Goal: Transaction & Acquisition: Subscribe to service/newsletter

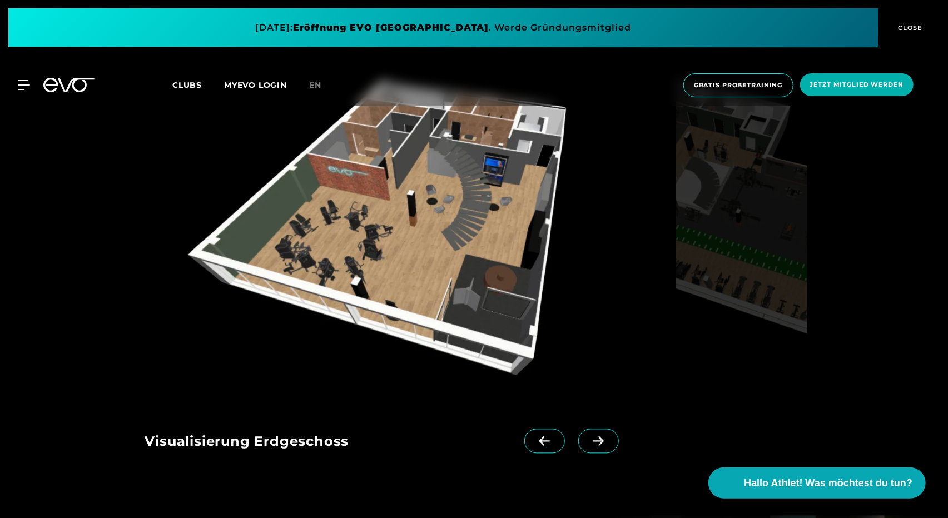
scroll to position [1342, 0]
click at [585, 434] on span at bounding box center [598, 442] width 41 height 24
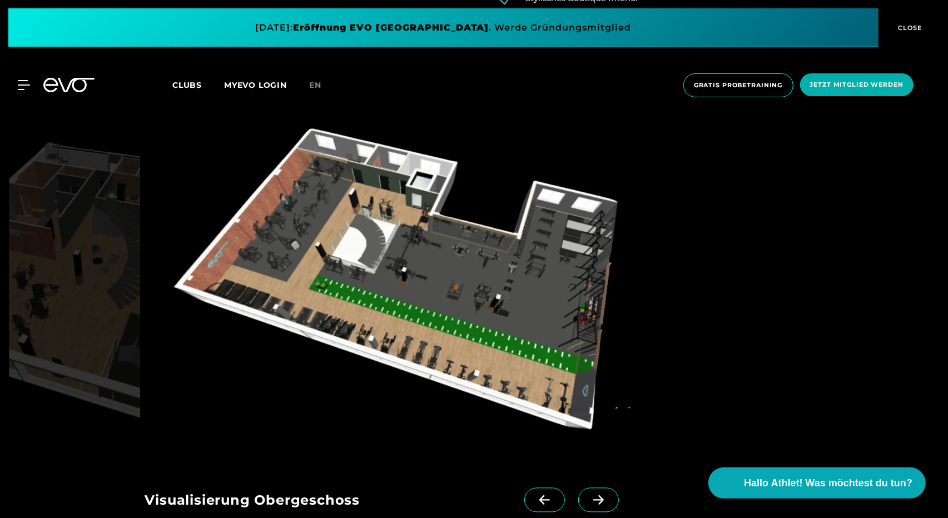
scroll to position [1284, 0]
click at [831, 94] on span "Jetzt Mitglied werden" at bounding box center [856, 84] width 113 height 23
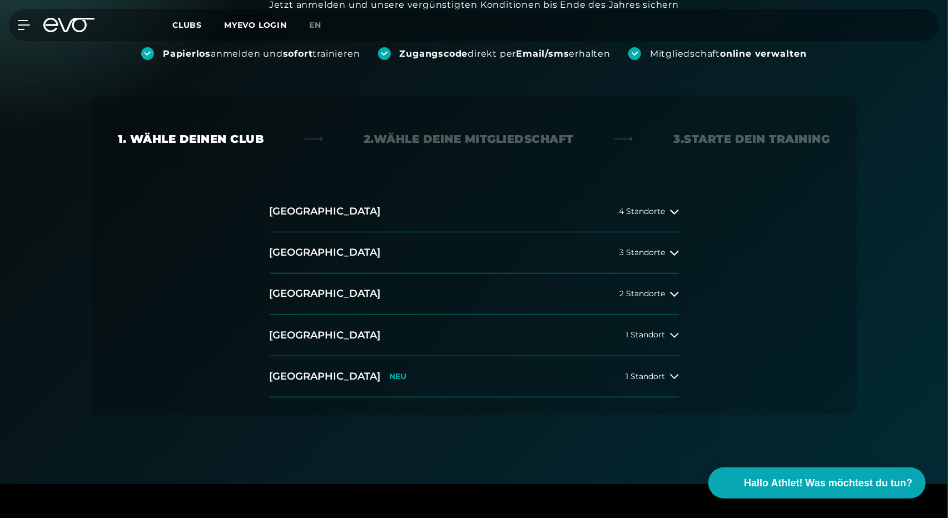
scroll to position [151, 0]
click at [468, 371] on button "[GEOGRAPHIC_DATA] NEU 1 Standort" at bounding box center [474, 376] width 409 height 41
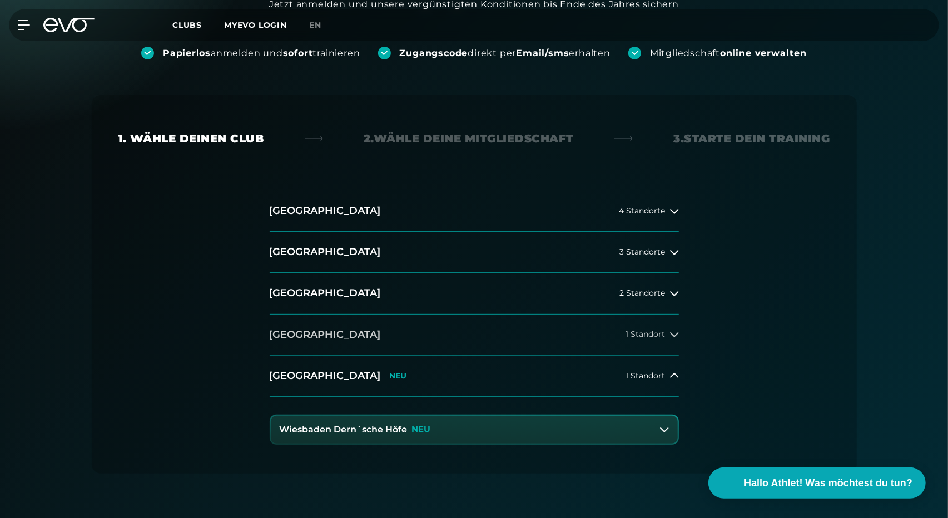
click at [458, 341] on button "[GEOGRAPHIC_DATA] 1 Standort" at bounding box center [474, 335] width 409 height 41
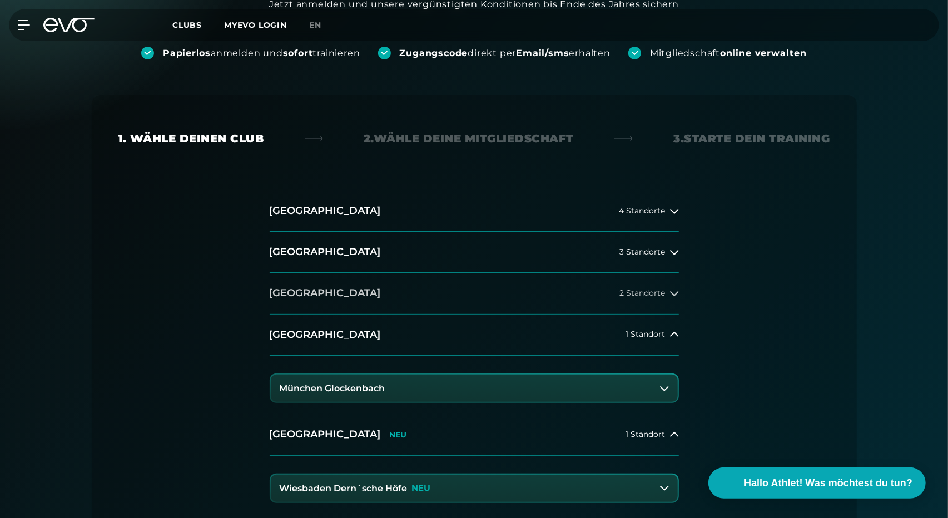
click at [445, 293] on button "[GEOGRAPHIC_DATA] 2 Standorte" at bounding box center [474, 293] width 409 height 41
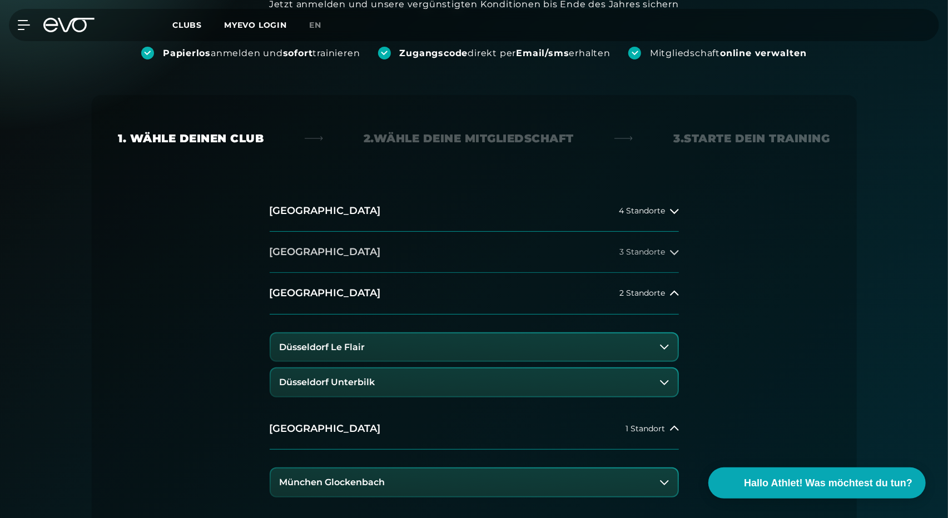
click at [440, 240] on button "[GEOGRAPHIC_DATA] 3 Standorte" at bounding box center [474, 252] width 409 height 41
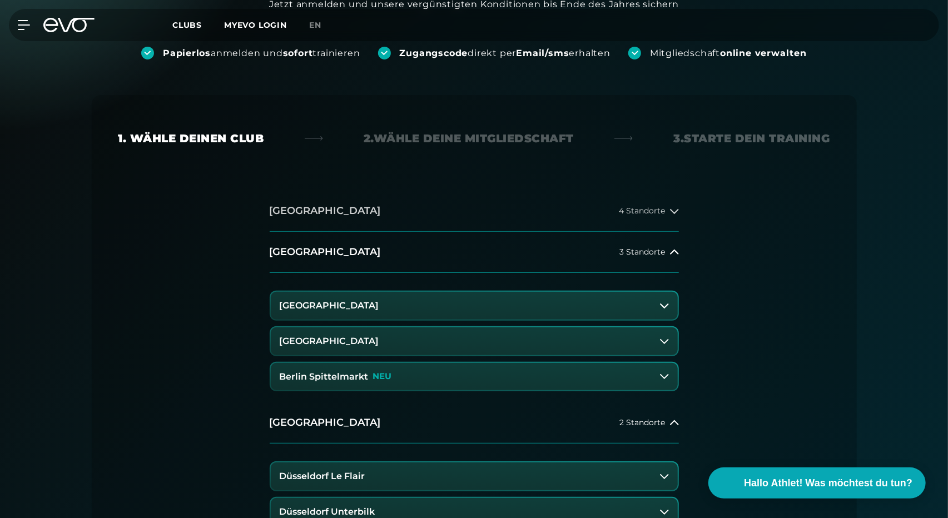
click at [429, 201] on button "[GEOGRAPHIC_DATA] 4 Standorte" at bounding box center [474, 211] width 409 height 41
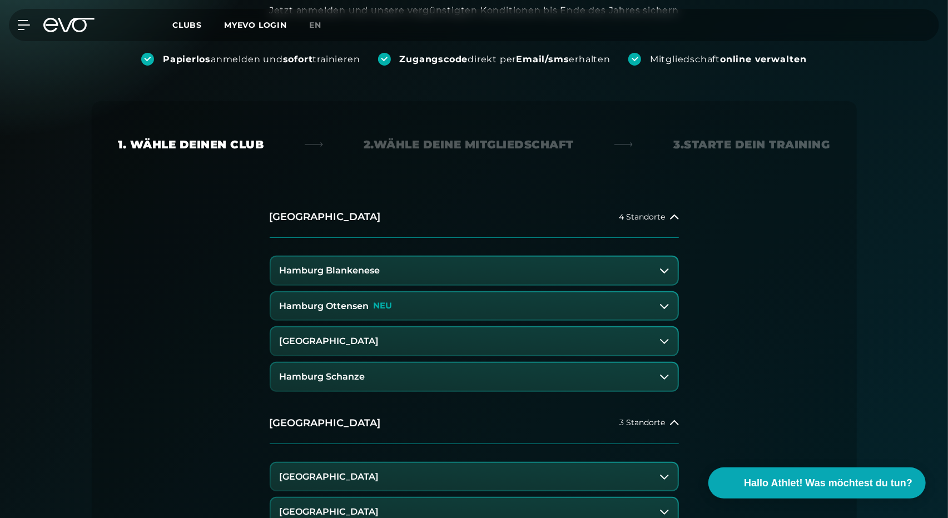
scroll to position [0, 0]
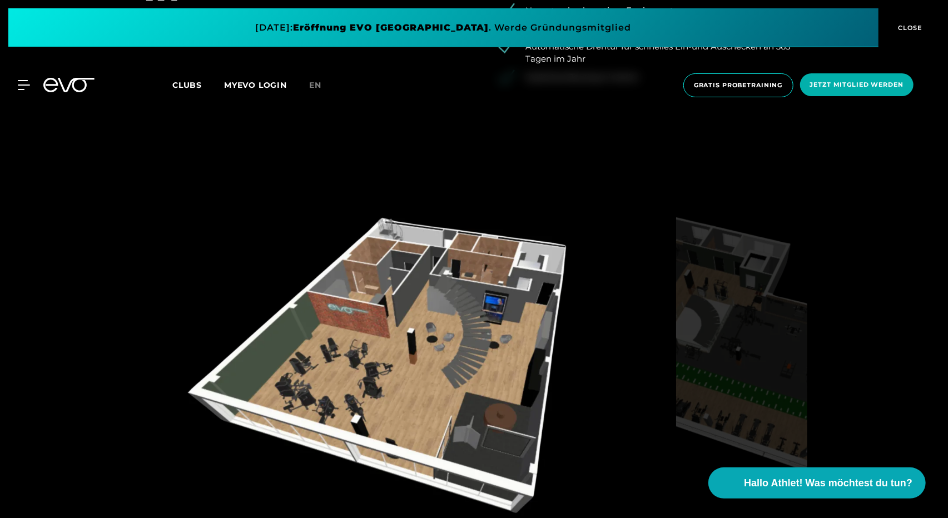
scroll to position [1256, 0]
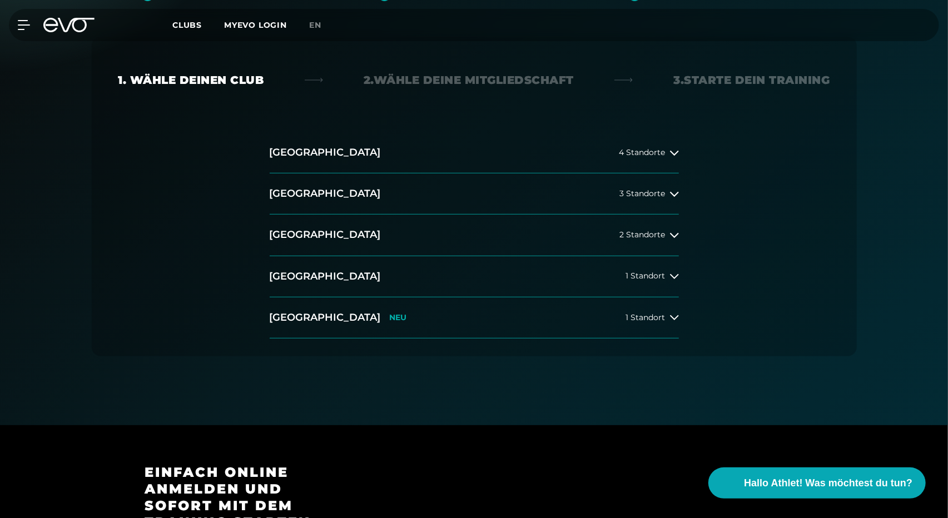
scroll to position [210, 0]
click at [352, 229] on button "[GEOGRAPHIC_DATA] 2 Standorte" at bounding box center [474, 233] width 409 height 41
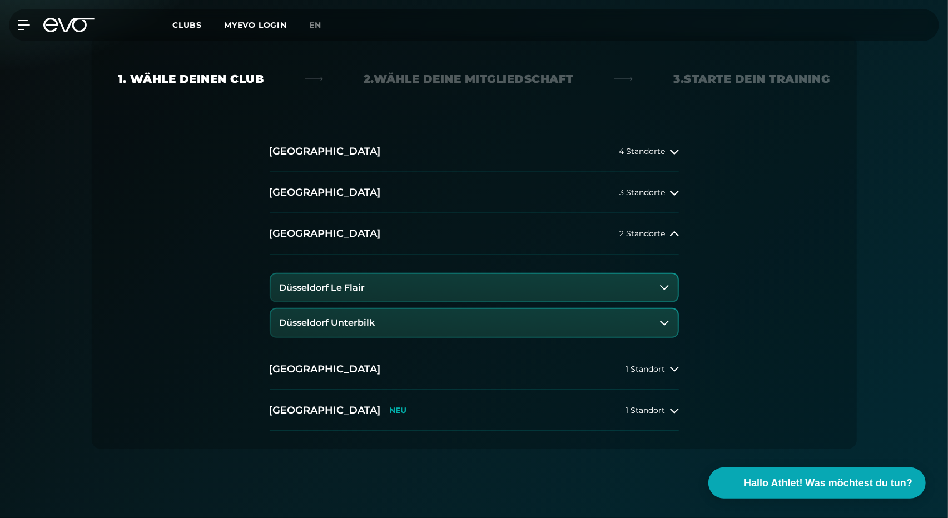
click at [357, 288] on h3 "Düsseldorf Le Flair" at bounding box center [323, 288] width 86 height 10
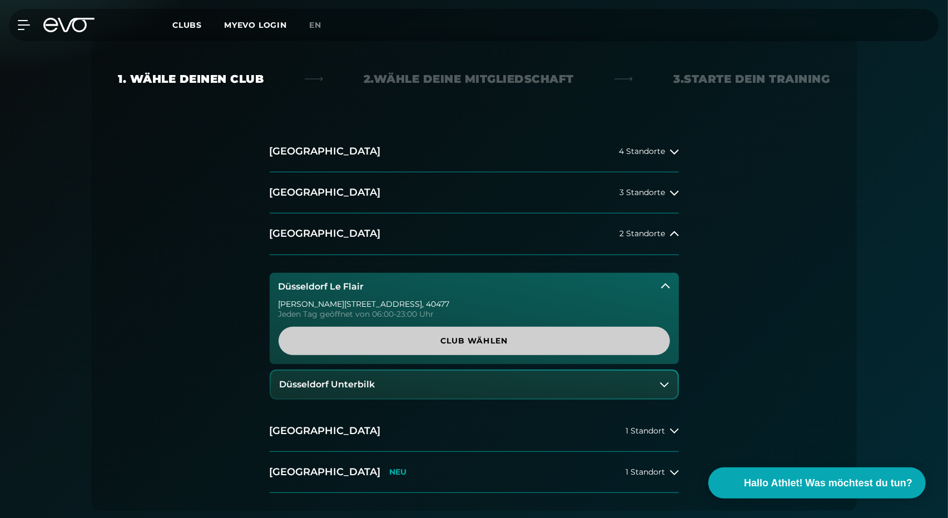
click at [381, 344] on span "Club wählen" at bounding box center [474, 341] width 338 height 12
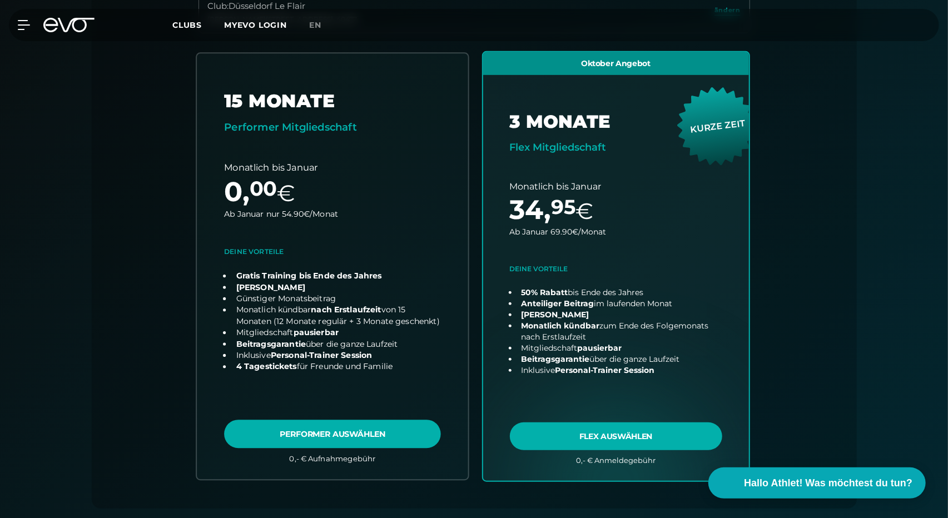
scroll to position [351, 0]
click at [404, 218] on link "choose plan" at bounding box center [332, 266] width 271 height 426
